Goal: Complete application form

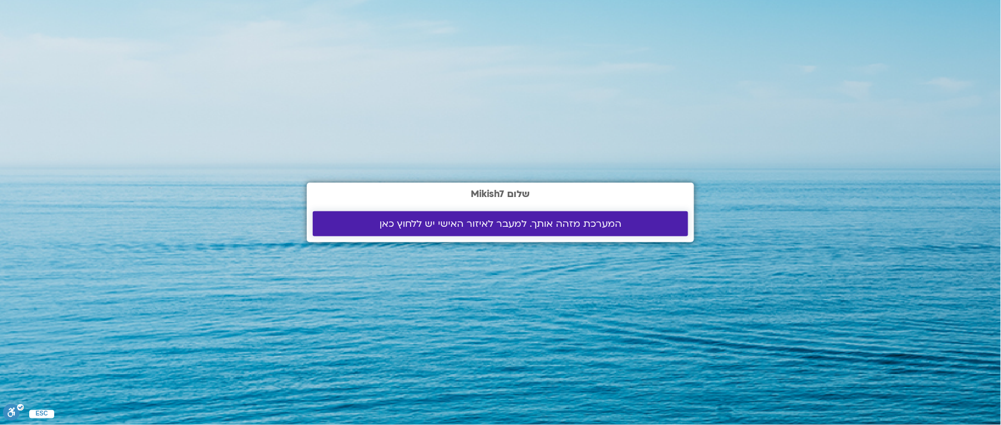
click at [552, 226] on span "המערכת מזהה אותך. למעבר לאיזור האישי יש ללחוץ כאן" at bounding box center [500, 224] width 242 height 11
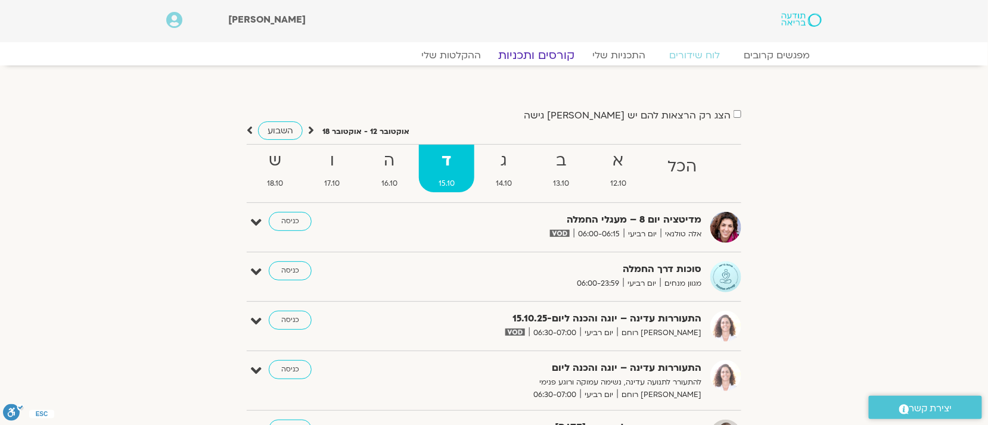
click at [538, 52] on link "קורסים ותכניות" at bounding box center [536, 55] width 105 height 14
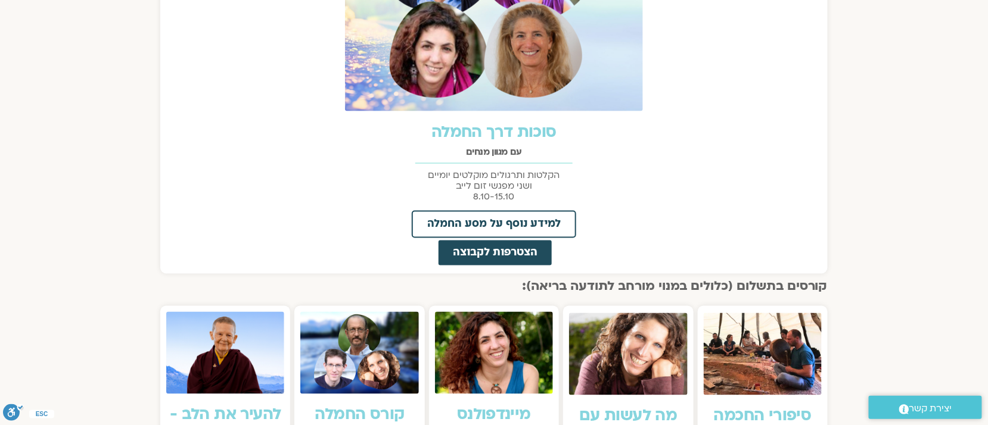
scroll to position [625, 0]
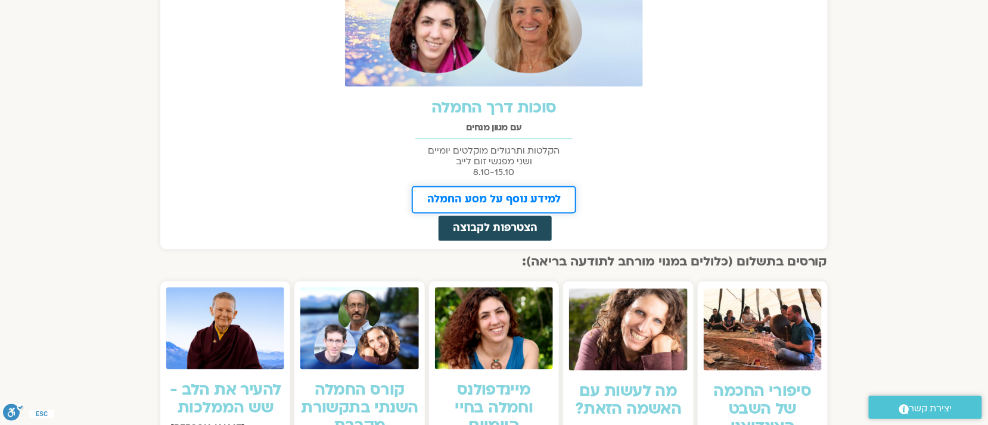
click at [527, 198] on span "למידע נוסף על מסע החמלה" at bounding box center [493, 200] width 133 height 11
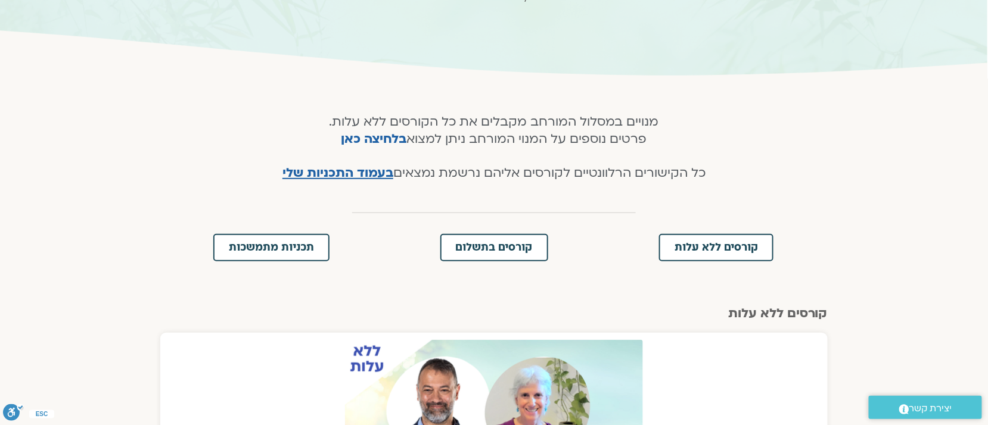
scroll to position [0, 0]
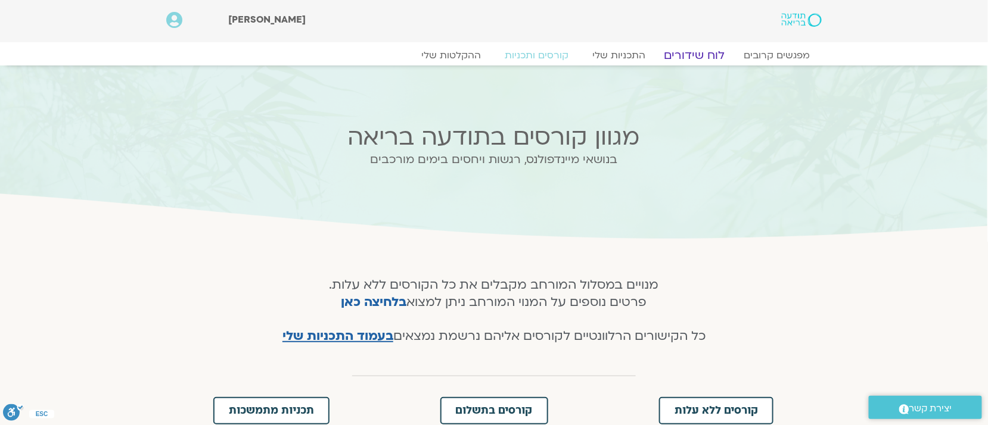
click at [689, 54] on link "לוח שידורים" at bounding box center [694, 55] width 89 height 14
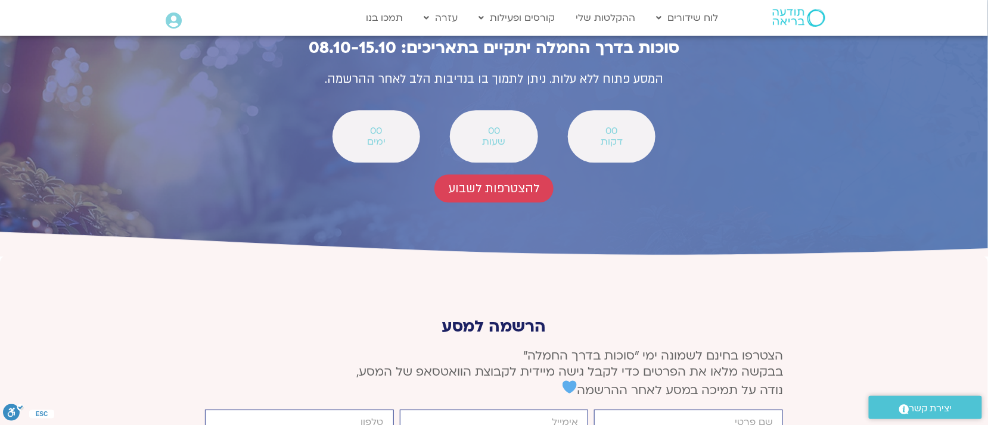
scroll to position [4378, 0]
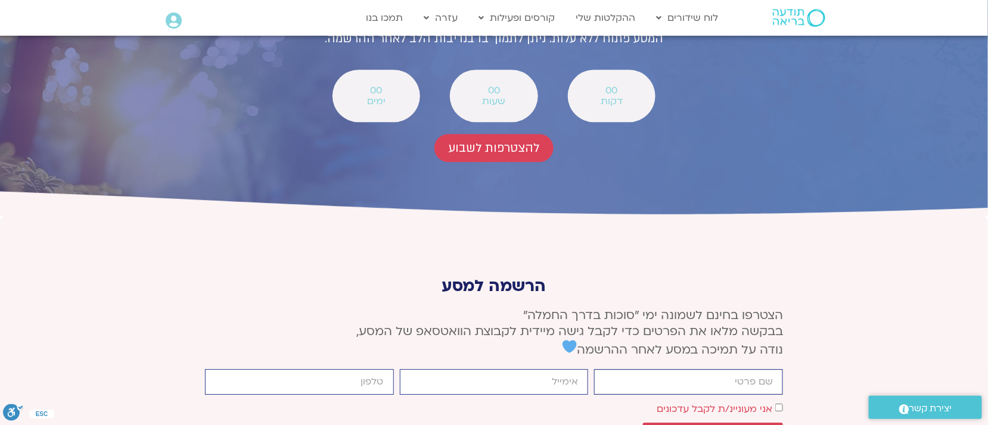
click at [690, 369] on input "firstname" at bounding box center [688, 382] width 189 height 26
type input "[PERSON_NAME]"
click at [431, 369] on input "email" at bounding box center [494, 382] width 189 height 26
type input "[EMAIL_ADDRESS][DOMAIN_NAME]"
click at [332, 369] on input "cellphone" at bounding box center [299, 382] width 189 height 26
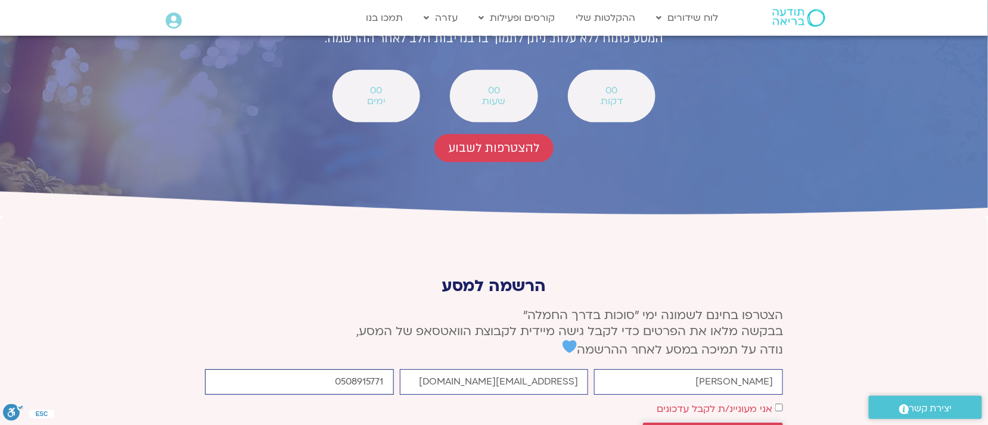
type input "0508915771"
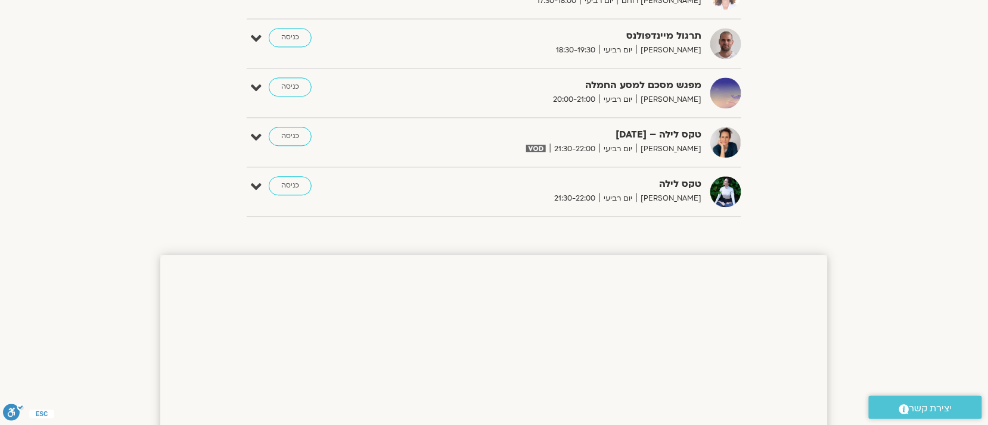
scroll to position [752, 0]
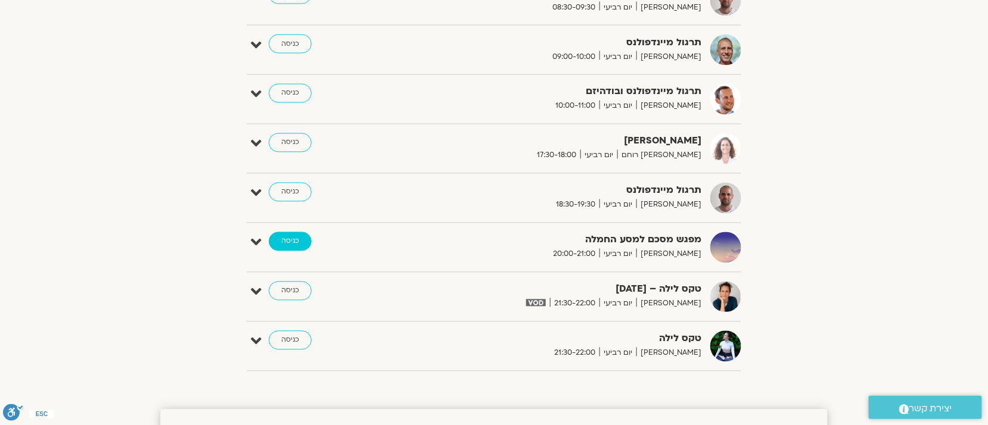
click at [282, 244] on link "כניסה" at bounding box center [290, 241] width 43 height 19
click at [294, 239] on link "כניסה" at bounding box center [290, 241] width 43 height 19
